Goal: Task Accomplishment & Management: Use online tool/utility

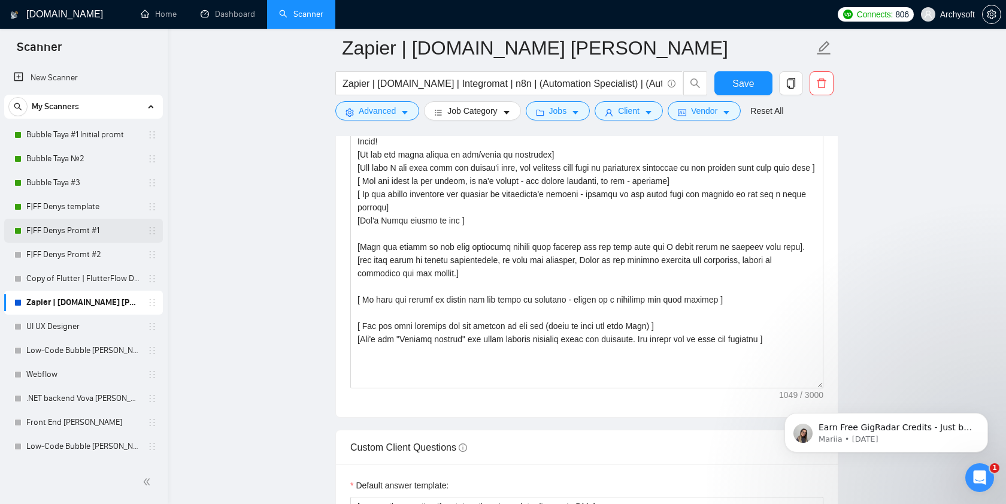
click at [84, 229] on link "F|FF Denys Promt #1" at bounding box center [83, 231] width 114 height 24
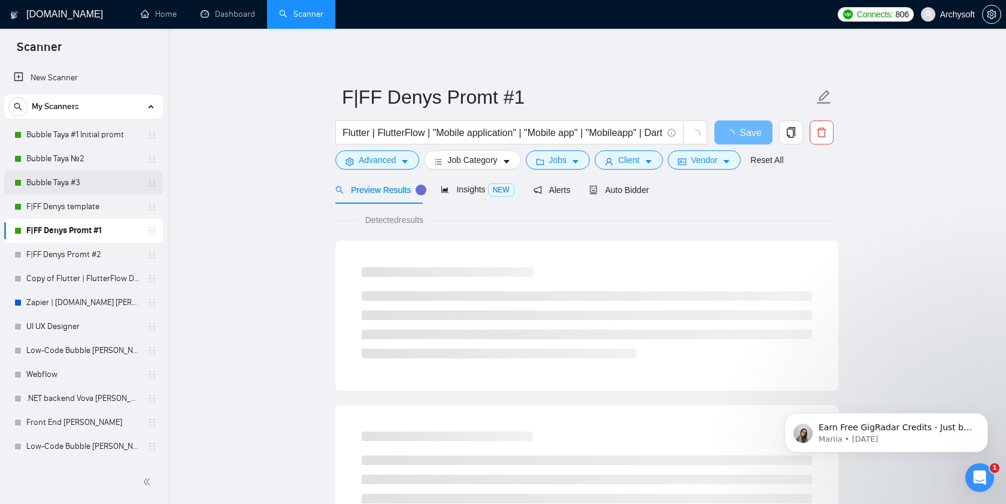
click at [74, 189] on link "Bubble Taya #3" at bounding box center [83, 183] width 114 height 24
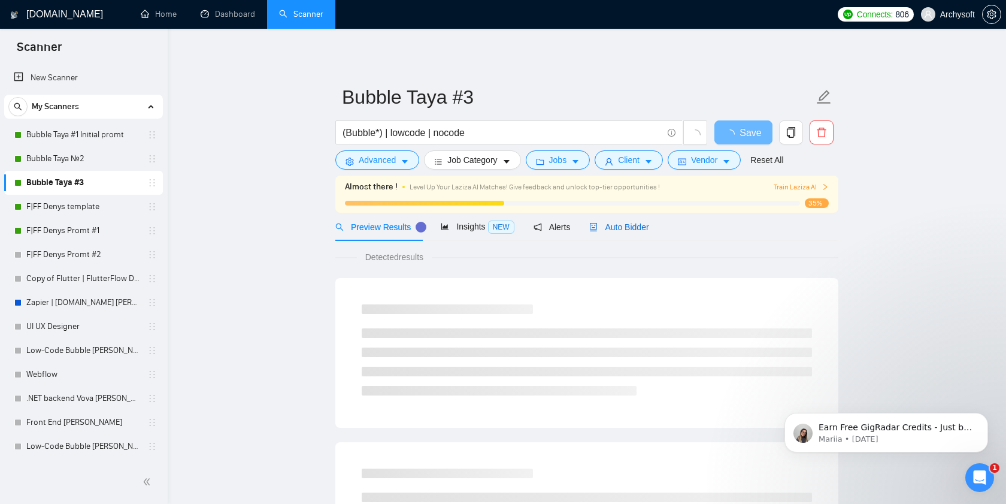
click at [622, 227] on span "Auto Bidder" at bounding box center [618, 227] width 59 height 10
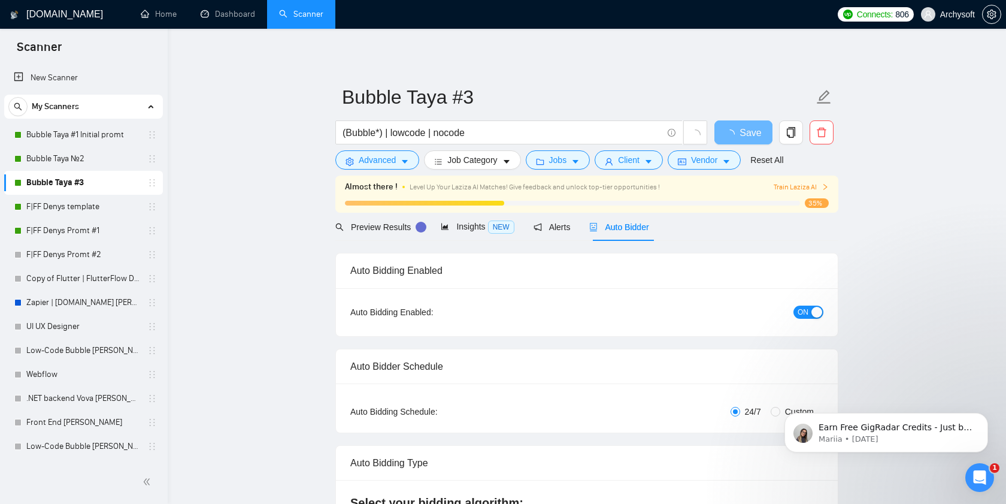
radio input "false"
radio input "true"
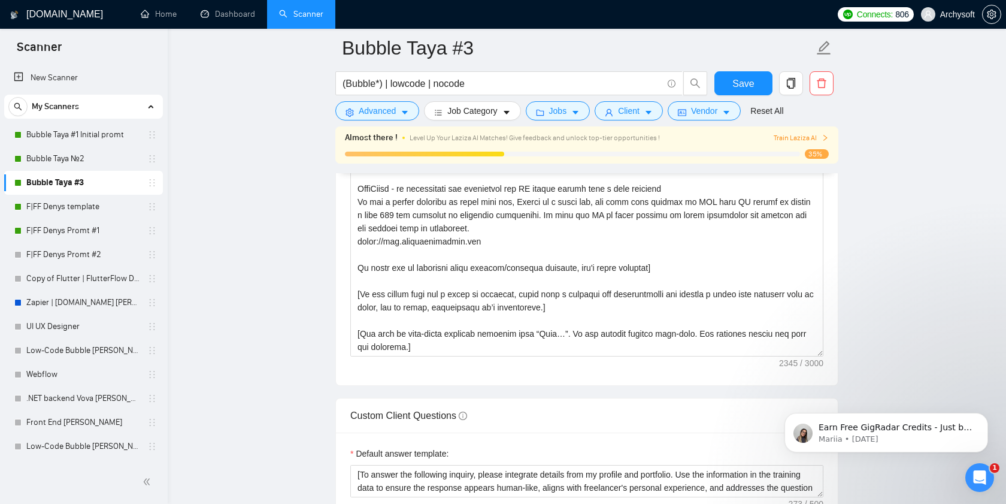
scroll to position [1627, 0]
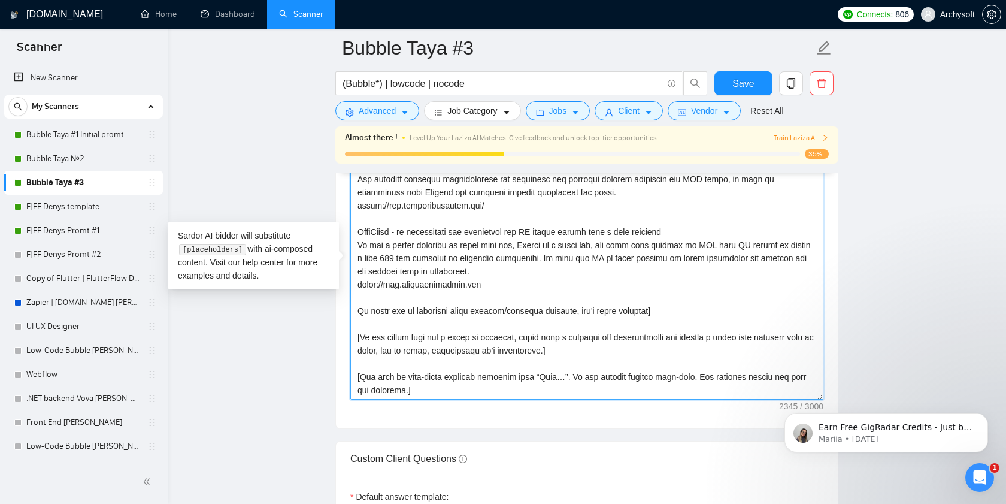
click at [456, 275] on textarea "Cover letter template:" at bounding box center [586, 264] width 473 height 269
